Goal: Information Seeking & Learning: Learn about a topic

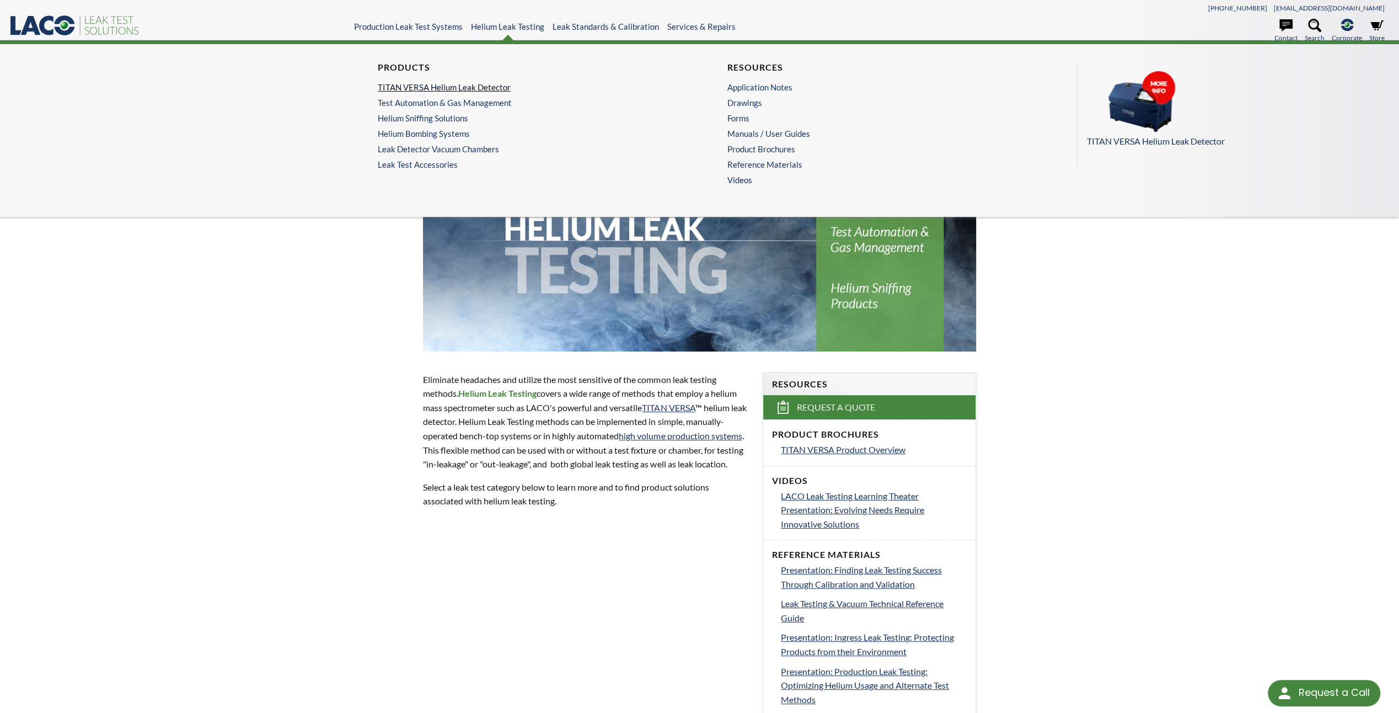
click at [404, 84] on link "TITAN VERSA Helium Leak Detector" at bounding box center [522, 87] width 288 height 10
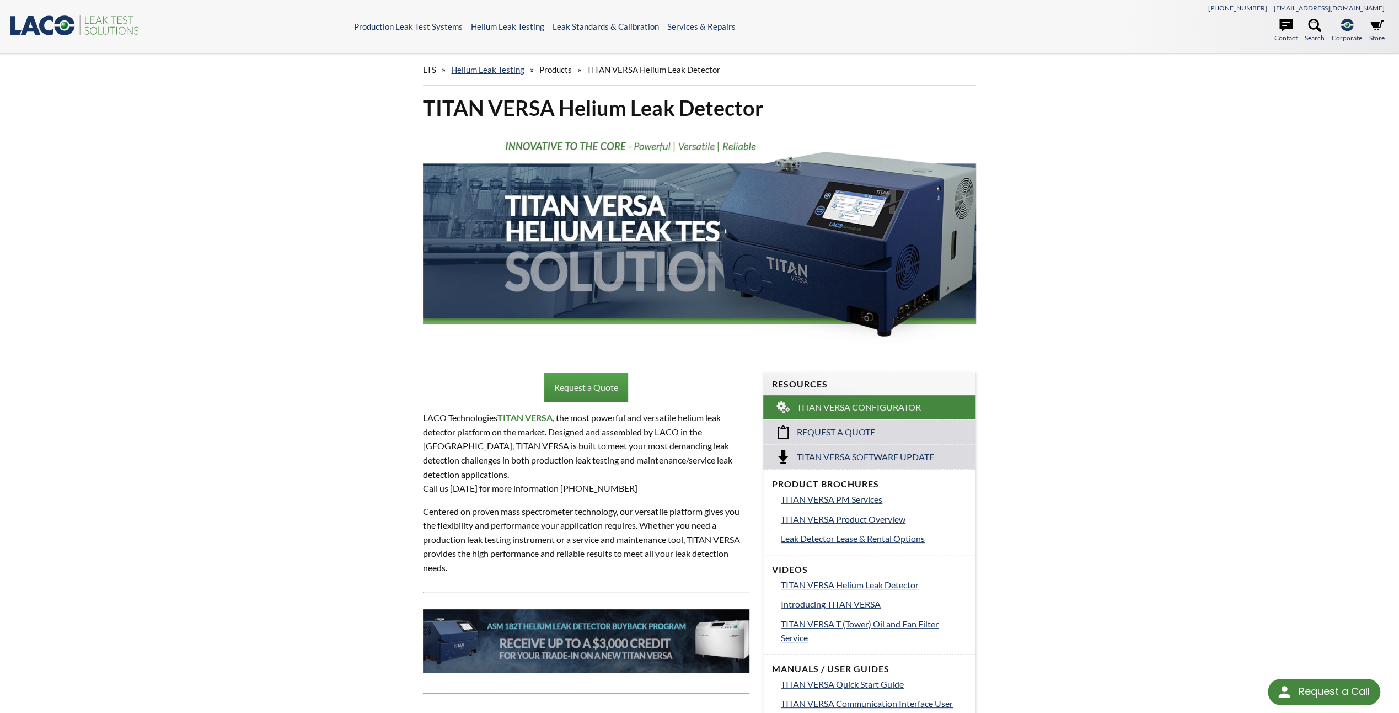
select select "Language Translate Widget"
click at [1288, 26] on icon at bounding box center [1285, 25] width 13 height 12
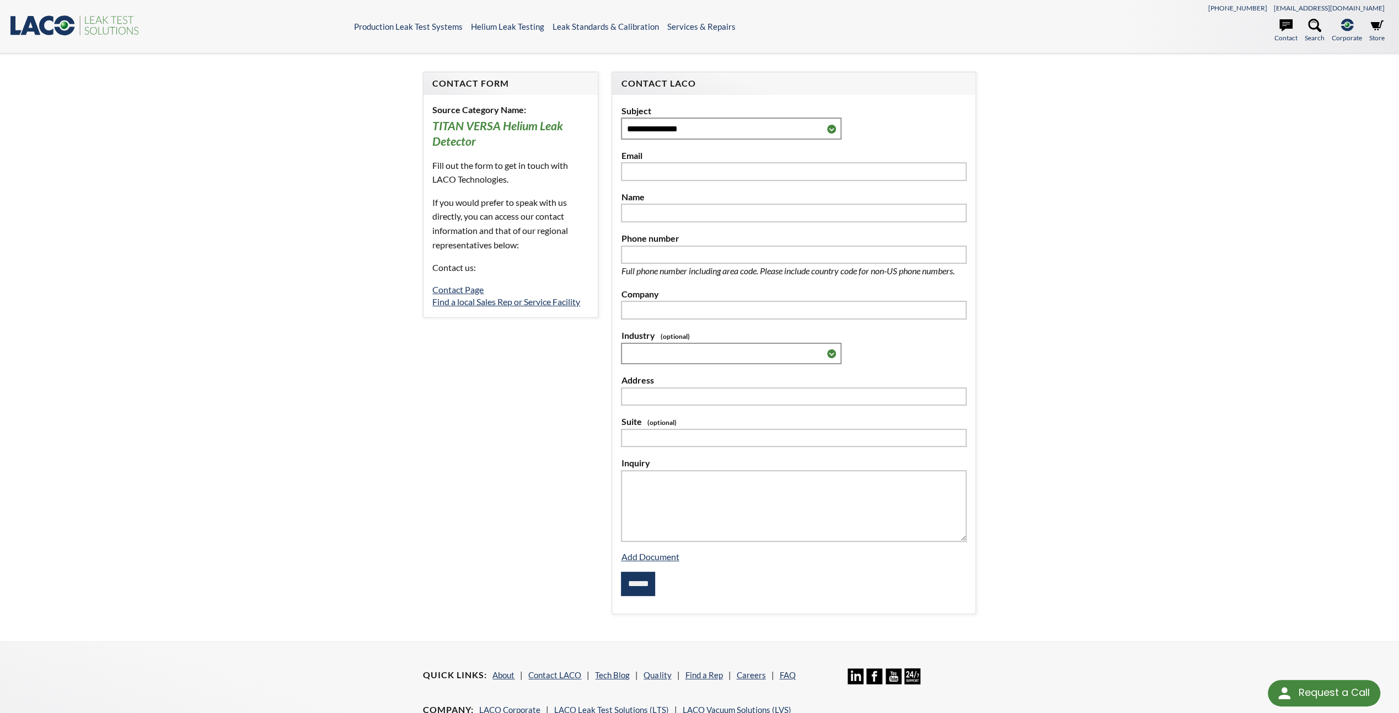
select select "Language Translate Widget"
click at [71, 30] on icon at bounding box center [65, 25] width 20 height 20
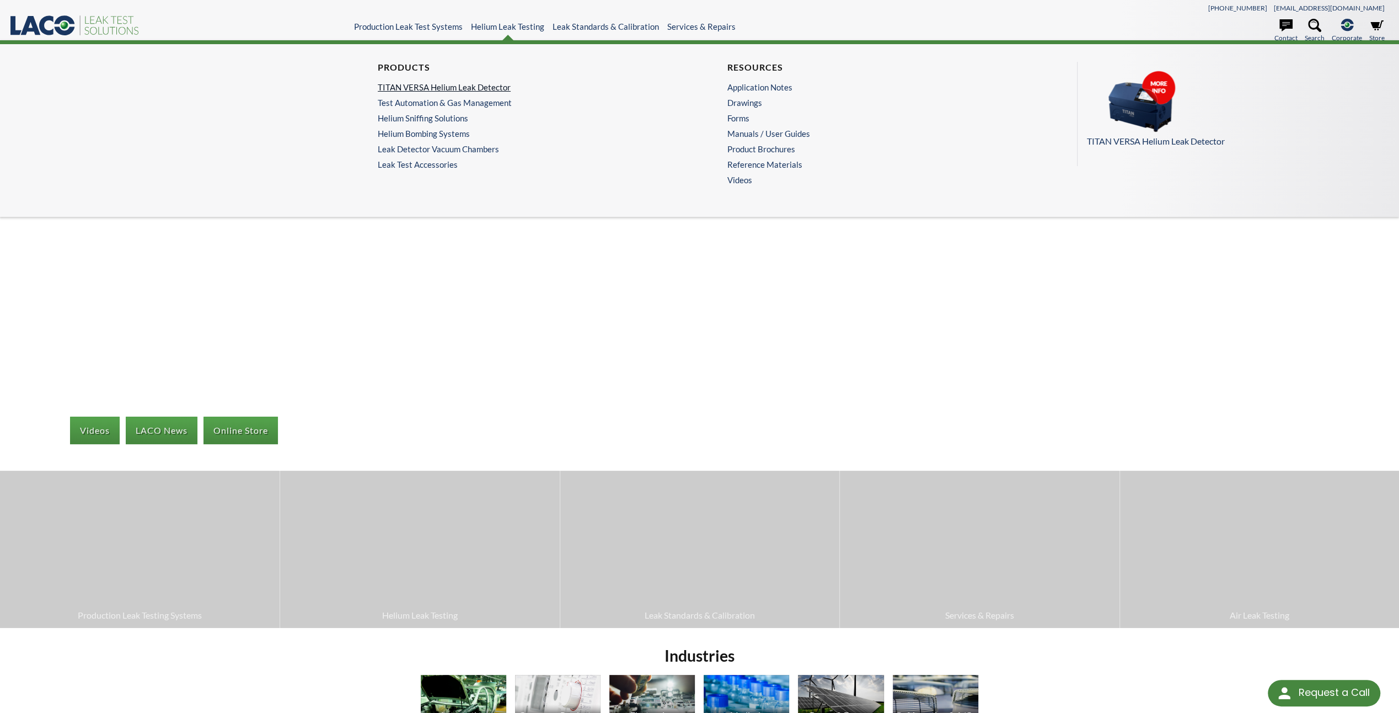
click at [434, 86] on link "TITAN VERSA Helium Leak Detector" at bounding box center [522, 87] width 288 height 10
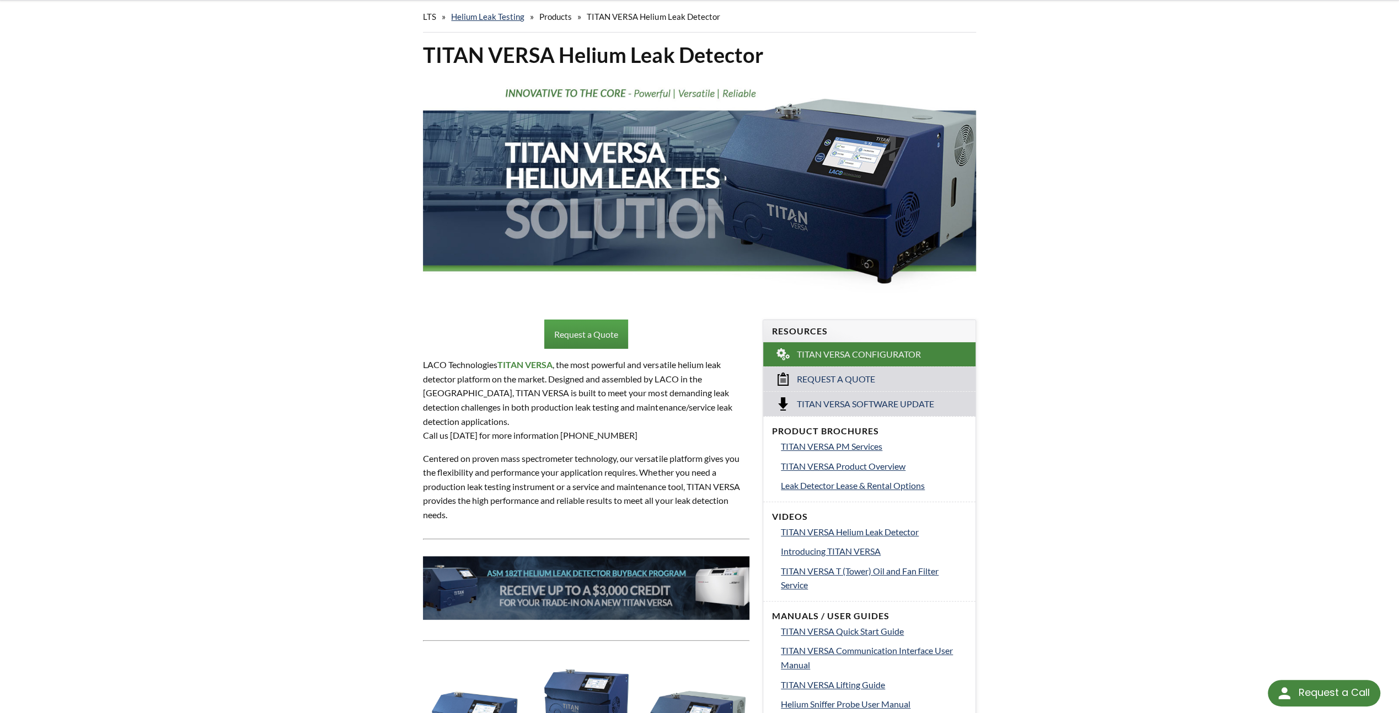
scroll to position [55, 0]
